Goal: Navigation & Orientation: Find specific page/section

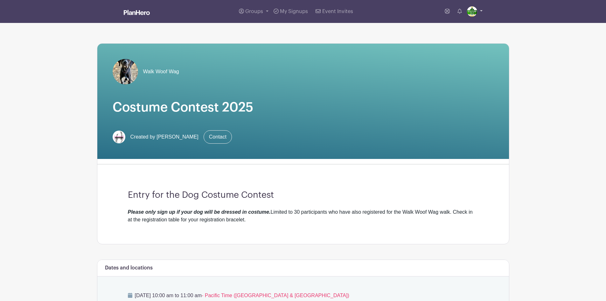
click at [473, 13] on img at bounding box center [472, 11] width 10 height 10
click at [457, 27] on link "My account" at bounding box center [457, 26] width 50 height 10
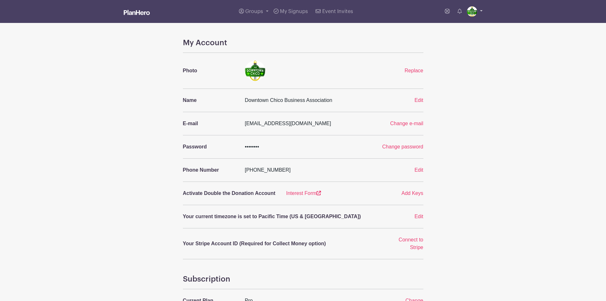
click at [471, 10] on img at bounding box center [472, 11] width 10 height 10
click at [478, 105] on div "My Account Photo Replace Name Downtown Chico Business Association Edit E-mail […" at bounding box center [303, 243] width 420 height 411
click at [143, 15] on link at bounding box center [137, 12] width 26 height 11
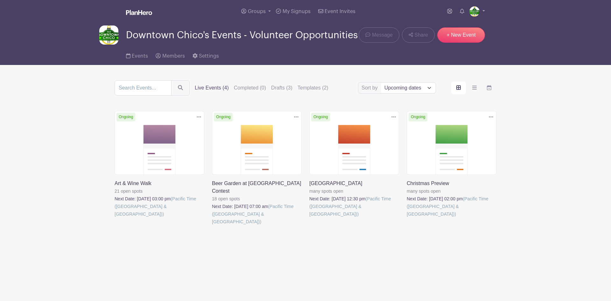
click at [115, 218] on link at bounding box center [115, 218] width 0 height 0
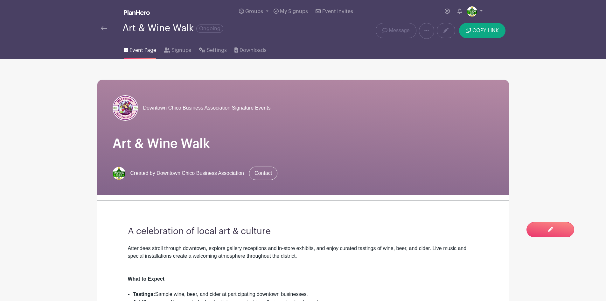
click at [103, 26] on link at bounding box center [104, 28] width 6 height 8
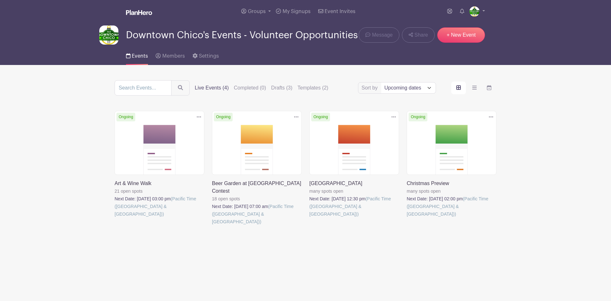
click at [309, 218] on link at bounding box center [309, 218] width 0 height 0
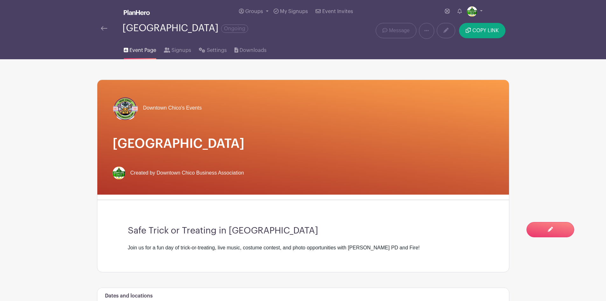
click at [104, 27] on img at bounding box center [104, 28] width 6 height 4
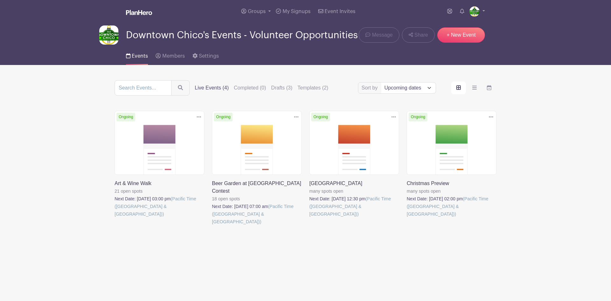
click at [212, 225] on link at bounding box center [212, 225] width 0 height 0
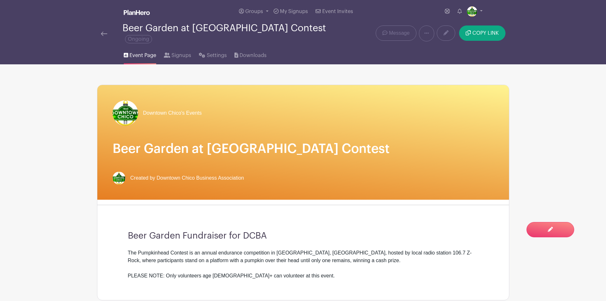
click at [104, 31] on img at bounding box center [104, 33] width 6 height 4
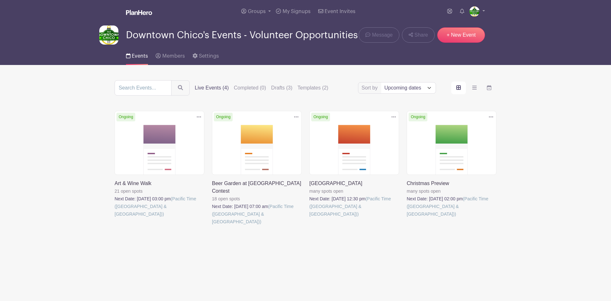
click at [407, 218] on link at bounding box center [407, 218] width 0 height 0
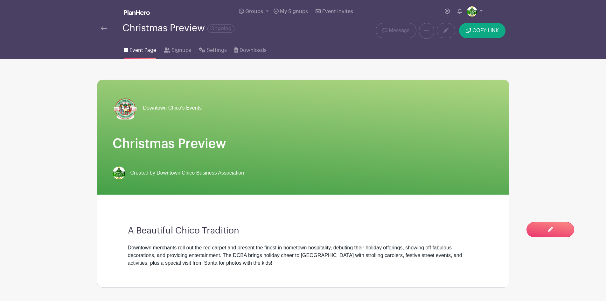
click at [101, 27] on img at bounding box center [104, 28] width 6 height 4
